Goal: Information Seeking & Learning: Learn about a topic

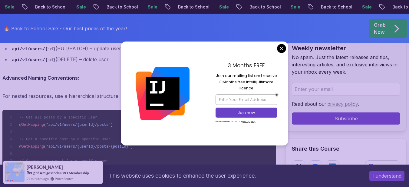
scroll to position [831, 0]
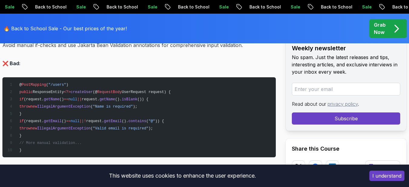
scroll to position [2147, 0]
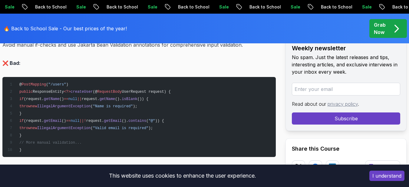
click at [390, 176] on button "I understand" at bounding box center [386, 175] width 35 height 10
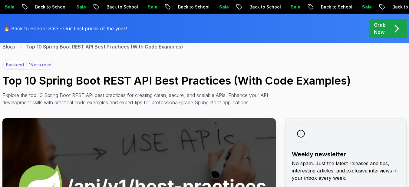
scroll to position [36, 0]
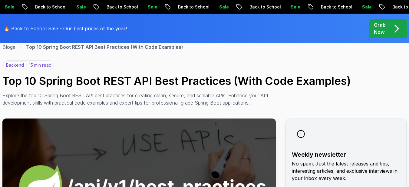
click at [302, 129] on div at bounding box center [301, 134] width 18 height 18
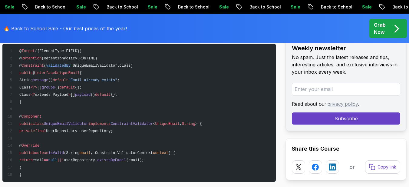
scroll to position [2487, 0]
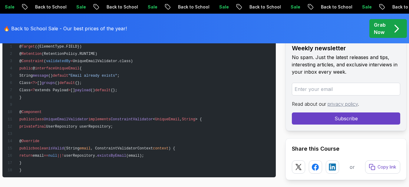
click at [168, 74] on pre "@ Target ({ElementType.FIELD}) @ Retention (RetentionPolicy.RUNTIME) @ Constrai…" at bounding box center [138, 108] width 273 height 138
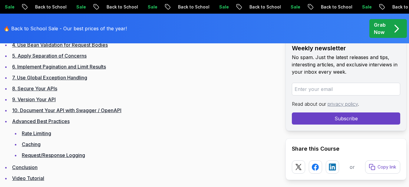
scroll to position [431, 0]
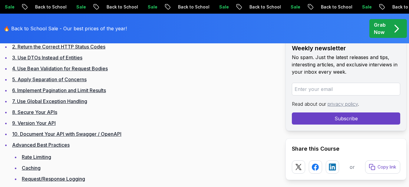
click at [54, 69] on link "4. Use Bean Validation for Request Bodies" at bounding box center [60, 68] width 96 height 6
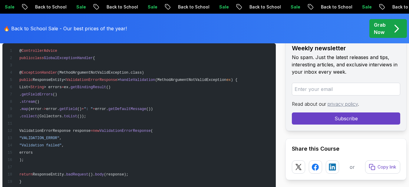
scroll to position [2649, 0]
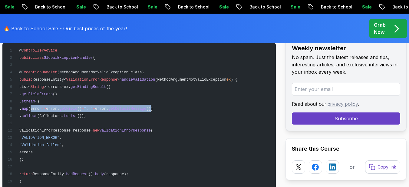
drag, startPoint x: 58, startPoint y: 109, endPoint x: 190, endPoint y: 110, distance: 131.6
click at [153, 110] on span ". map (error -> error. getField () + ": " + error. getDefaultMessage ())" at bounding box center [80, 109] width 146 height 4
copy span "error -> error. getField () + ": " + error. getDefaultMessage ()"
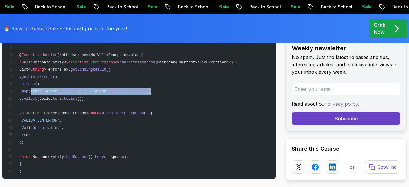
scroll to position [2667, 0]
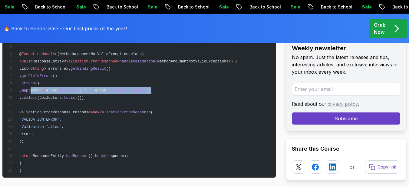
drag, startPoint x: 43, startPoint y: 142, endPoint x: 37, endPoint y: 112, distance: 29.9
click at [37, 112] on pre "@ ControllerAdvice public class GlobalExceptionHandler { @ ExceptionHandler (Me…" at bounding box center [138, 101] width 273 height 153
copy code "ValidationErrorResponse response = new ValidationErrorResponse ( "VALIDATION_ER…"
